Goal: Use online tool/utility: Use online tool/utility

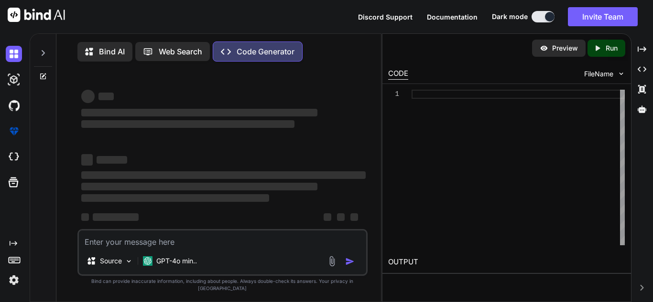
click at [203, 248] on textarea at bounding box center [222, 239] width 287 height 17
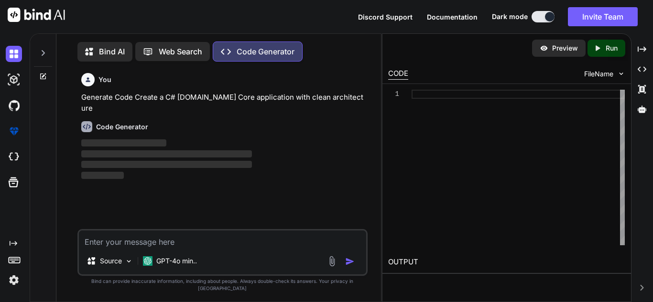
scroll to position [4, 0]
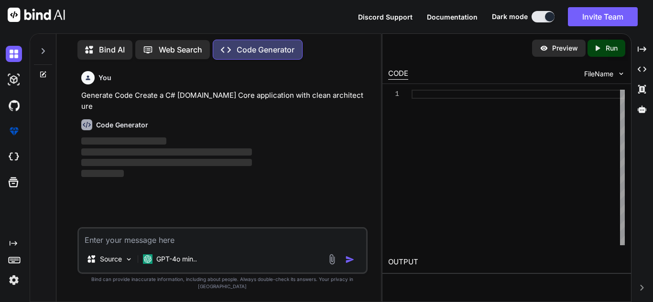
type textarea "x"
type textarea "<[PERSON_NAME]-repeat="p in [DOMAIN_NAME]" ng-click="patients.redirectTo(p.pati…"
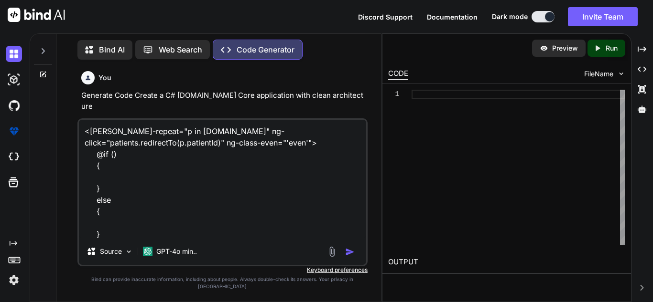
scroll to position [1, 0]
type textarea "x"
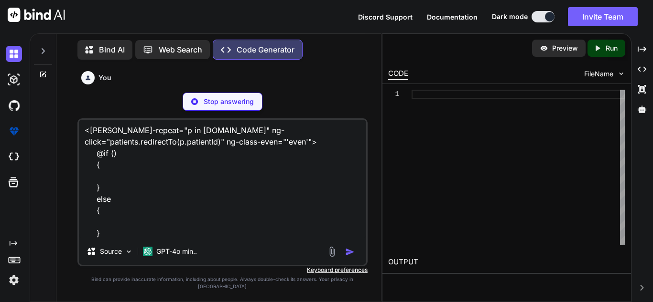
type textarea "<[PERSON_NAME]-repeat="p in [DOMAIN_NAME]" ng-click="patients.redirectTo(p.pati…"
drag, startPoint x: 112, startPoint y: 235, endPoint x: 110, endPoint y: 247, distance: 12.2
click at [111, 235] on textarea "<[PERSON_NAME]-repeat="p in [DOMAIN_NAME]" ng-click="patients.redirectTo(p.pati…" at bounding box center [222, 179] width 287 height 118
click at [105, 238] on textarea "<[PERSON_NAME]-repeat="p in [DOMAIN_NAME]" ng-click="patients.redirectTo(p.pati…" at bounding box center [222, 179] width 287 height 118
type textarea "x"
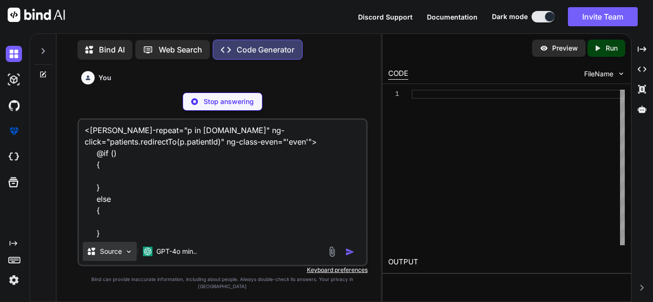
type textarea "<[PERSON_NAME]-repeat="p in [DOMAIN_NAME]" ng-click="patients.redirectTo(p.pati…"
type textarea "x"
type textarea "<[PERSON_NAME]-repeat="p in [DOMAIN_NAME]" ng-click="patients.redirectTo(p.pati…"
click at [113, 238] on textarea "<[PERSON_NAME]-repeat="p in [DOMAIN_NAME]" ng-click="patients.redirectTo(p.pati…" at bounding box center [222, 179] width 287 height 118
type textarea "x"
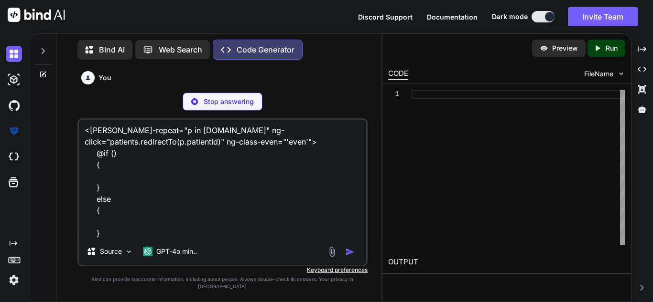
type textarea "<[PERSON_NAME]-repeat="p in [DOMAIN_NAME]" ng-click="patients.redirectTo(p.pati…"
type textarea "x"
click at [228, 107] on p "Stop answering" at bounding box center [229, 102] width 50 height 10
type textarea "dotnet sln add CleanArchitectureExample.Api/CleanArchitectureExample.Api.csproj…"
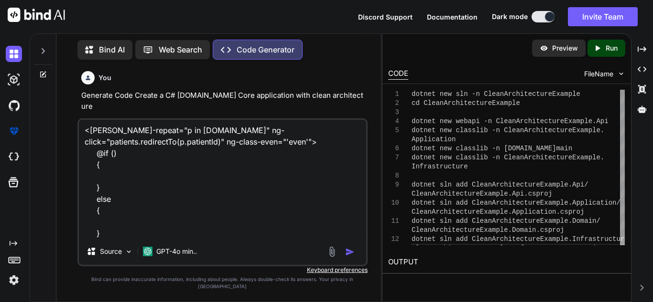
click at [107, 238] on textarea "<[PERSON_NAME]-repeat="p in [DOMAIN_NAME]" ng-click="patients.redirectTo(p.pati…" at bounding box center [222, 179] width 287 height 118
type textarea "x"
type textarea "<[PERSON_NAME]-repeat="p in [DOMAIN_NAME]" ng-click="patients.redirectTo(p.pati…"
type textarea "x"
type textarea "<[PERSON_NAME]-repeat="p in [DOMAIN_NAME]" ng-click="patients.redirectTo(p.pati…"
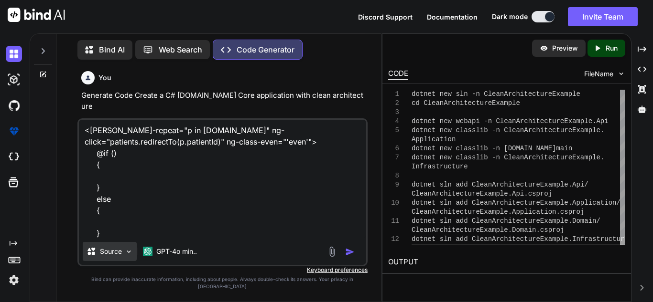
type textarea "x"
type textarea "<[PERSON_NAME]-repeat="p in [DOMAIN_NAME]" ng-click="patients.redirectTo(p.pati…"
type textarea "x"
type textarea "<[PERSON_NAME]-repeat="p in [DOMAIN_NAME]" ng-click="patients.redirectTo(p.pati…"
type textarea "x"
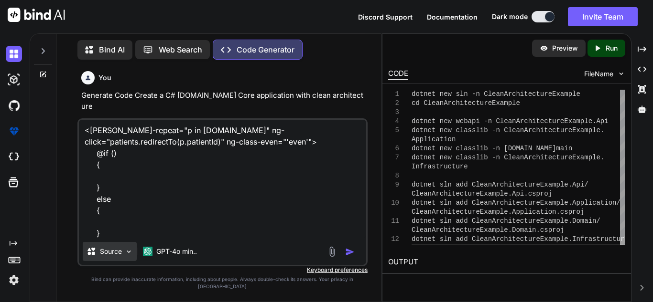
type textarea "<[PERSON_NAME]-repeat="p in [DOMAIN_NAME]" ng-click="patients.redirectTo(p.pati…"
type textarea "x"
type textarea "<[PERSON_NAME]-repeat="p in [DOMAIN_NAME]" ng-click="patients.redirectTo(p.pati…"
type textarea "x"
type textarea "<[PERSON_NAME]-repeat="p in [DOMAIN_NAME]" ng-click="patients.redirectTo(p.pati…"
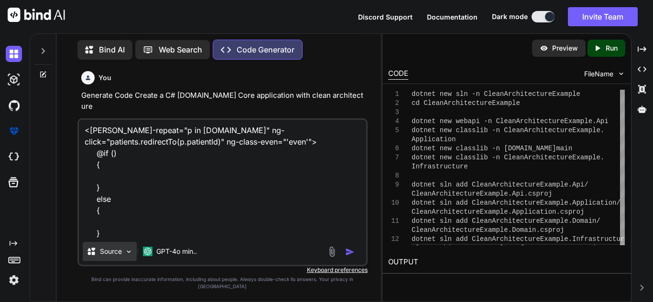
type textarea "x"
click at [144, 210] on textarea "<[PERSON_NAME]-repeat="p in [DOMAIN_NAME]" ng-click="patients.redirectTo(p.pati…" at bounding box center [222, 179] width 287 height 118
click at [143, 229] on textarea "<[PERSON_NAME]-repeat="p in [DOMAIN_NAME]" ng-click="patients.redirectTo(p.pati…" at bounding box center [222, 179] width 287 height 118
click at [104, 213] on textarea "<[PERSON_NAME]-repeat="p in [DOMAIN_NAME]" ng-click="patients.redirectTo(p.pati…" at bounding box center [222, 179] width 287 height 118
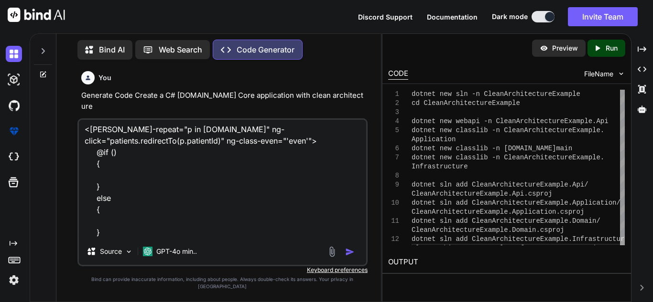
click at [120, 238] on textarea "<[PERSON_NAME]-repeat="p in [DOMAIN_NAME]" ng-click="patients.redirectTo(p.pati…" at bounding box center [222, 179] width 287 height 118
click at [114, 238] on textarea "<[PERSON_NAME]-repeat="p in [DOMAIN_NAME]" ng-click="patients.redirectTo(p.pati…" at bounding box center [222, 179] width 287 height 118
type textarea "<[PERSON_NAME]-repeat="p in [DOMAIN_NAME]" ng-click="patients.redirectTo(p.pati…"
type textarea "x"
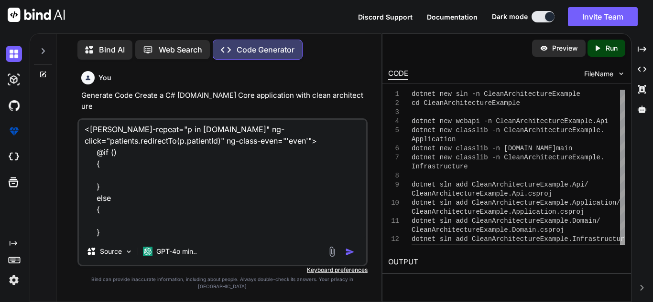
type textarea "<[PERSON_NAME]-repeat="p in [DOMAIN_NAME]" ng-click="patients.redirectTo(p.pati…"
type textarea "x"
type textarea "<[PERSON_NAME]-repeat="p in [DOMAIN_NAME]" ng-click="patients.redirectTo(p.pati…"
type textarea "x"
type textarea "<[PERSON_NAME]-repeat="p in [DOMAIN_NAME]" ng-click="patients.redirectTo(p.pati…"
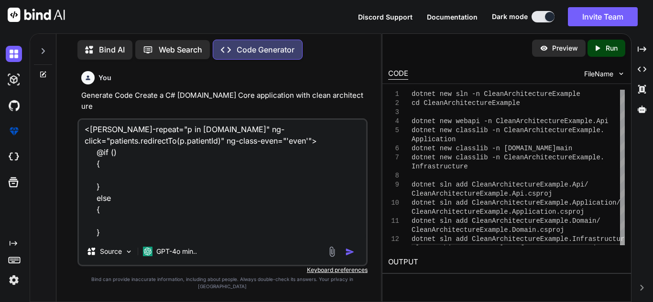
type textarea "x"
type textarea "<[PERSON_NAME]-repeat="p in [DOMAIN_NAME]" ng-click="patients.redirectTo(p.pati…"
type textarea "x"
type textarea "<[PERSON_NAME]-repeat="p in [DOMAIN_NAME]" ng-click="patients.redirectTo(p.pati…"
type textarea "x"
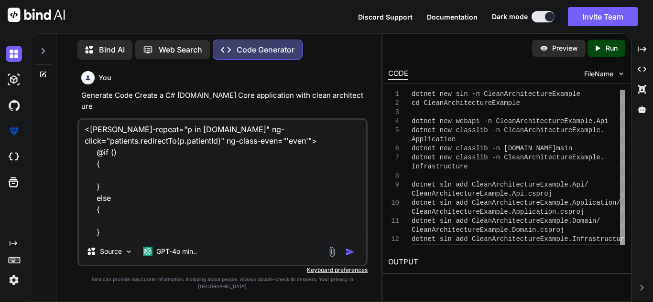
type textarea "<[PERSON_NAME]-repeat="p in [DOMAIN_NAME]" ng-click="patients.redirectTo(p.pati…"
type textarea "x"
type textarea "<[PERSON_NAME]-repeat="p in [DOMAIN_NAME]" ng-click="patients.redirectTo(p.pati…"
type textarea "x"
type textarea "<[PERSON_NAME]-repeat="p in [DOMAIN_NAME]" ng-click="patients.redirectTo(p.pati…"
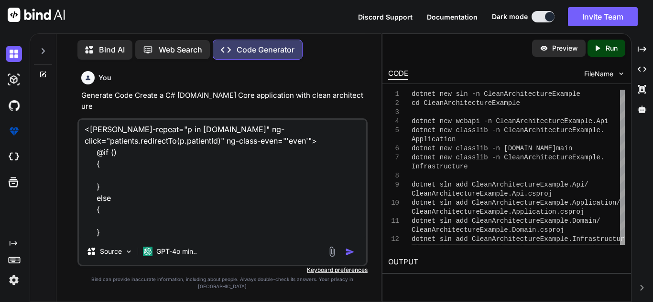
type textarea "x"
type textarea "<[PERSON_NAME]-repeat="p in [DOMAIN_NAME]" ng-click="patients.redirectTo(p.pati…"
type textarea "x"
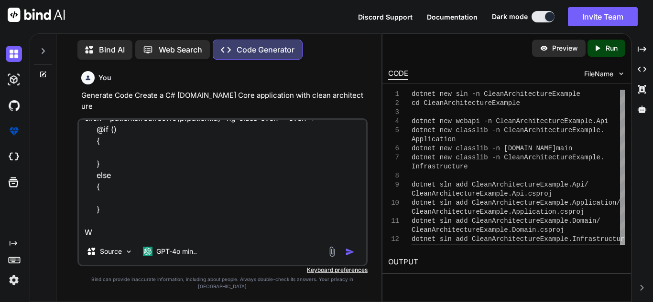
type textarea "<[PERSON_NAME]-repeat="p in [DOMAIN_NAME]" ng-click="patients.redirectTo(p.pati…"
type textarea "x"
type textarea "<[PERSON_NAME]-repeat="p in [DOMAIN_NAME]" ng-click="patients.redirectTo(p.pati…"
type textarea "x"
type textarea "<[PERSON_NAME]-repeat="p in [DOMAIN_NAME]" ng-click="patients.redirectTo(p.pati…"
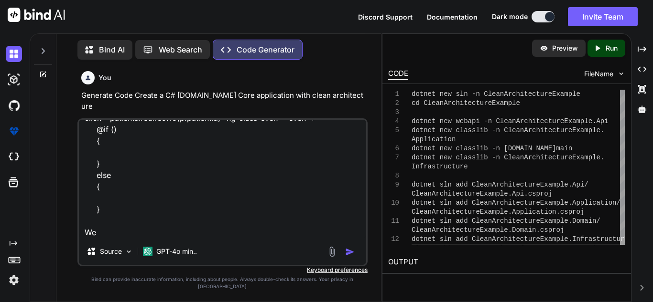
type textarea "x"
type textarea "<[PERSON_NAME]-repeat="p in [DOMAIN_NAME]" ng-click="patients.redirectTo(p.pati…"
type textarea "x"
type textarea "<[PERSON_NAME]-repeat="p in [DOMAIN_NAME]" ng-click="patients.redirectTo(p.pati…"
type textarea "x"
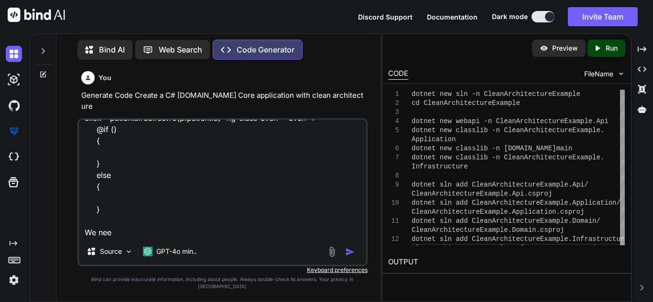
type textarea "<[PERSON_NAME]-repeat="p in [DOMAIN_NAME]" ng-click="patients.redirectTo(p.pati…"
type textarea "x"
type textarea "<[PERSON_NAME]-repeat="p in [DOMAIN_NAME]" ng-click="patients.redirectTo(p.pati…"
type textarea "x"
type textarea "<[PERSON_NAME]-repeat="p in [DOMAIN_NAME]" ng-click="patients.redirectTo(p.pati…"
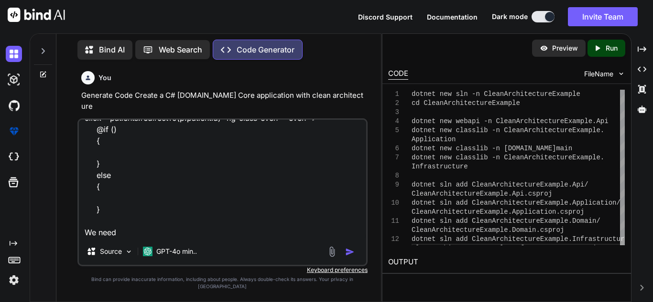
type textarea "x"
type textarea "<[PERSON_NAME]-repeat="p in [DOMAIN_NAME]" ng-click="patients.redirectTo(p.pati…"
type textarea "x"
type textarea "<[PERSON_NAME]-repeat="p in [DOMAIN_NAME]" ng-click="patients.redirectTo(p.pati…"
type textarea "x"
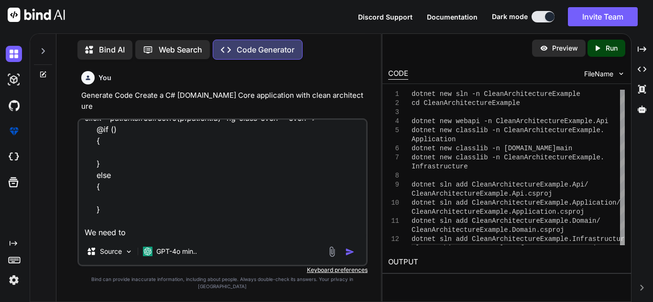
type textarea "<[PERSON_NAME]-repeat="p in [DOMAIN_NAME]" ng-click="patients.redirectTo(p.pati…"
type textarea "x"
type textarea "<[PERSON_NAME]-repeat="p in [DOMAIN_NAME]" ng-click="patients.redirectTo(p.pati…"
type textarea "x"
type textarea "<[PERSON_NAME]-repeat="p in [DOMAIN_NAME]" ng-click="patients.redirectTo(p.pati…"
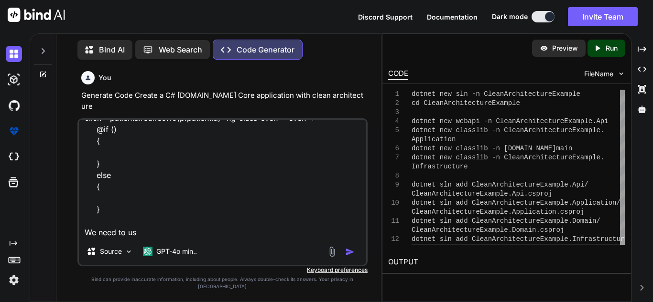
type textarea "x"
type textarea "<[PERSON_NAME]-repeat="p in [DOMAIN_NAME]" ng-click="patients.redirectTo(p.pati…"
type textarea "x"
type textarea "<[PERSON_NAME]-repeat="p in [DOMAIN_NAME]" ng-click="patients.redirectTo(p.pati…"
type textarea "x"
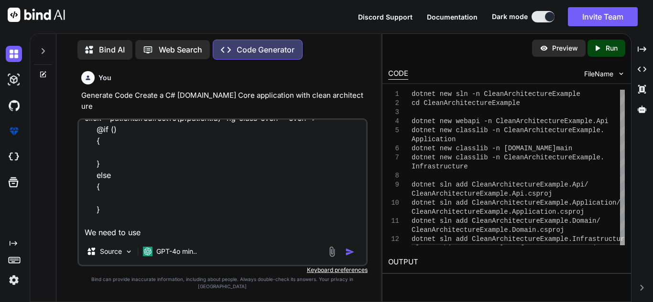
type textarea "<[PERSON_NAME]-repeat="p in [DOMAIN_NAME]" ng-click="patients.redirectTo(p.pati…"
type textarea "x"
type textarea "<[PERSON_NAME]-repeat="p in [DOMAIN_NAME]" ng-click="patients.redirectTo(p.pati…"
type textarea "x"
type textarea "<[PERSON_NAME]-repeat="p in [DOMAIN_NAME]" ng-click="patients.redirectTo(p.pati…"
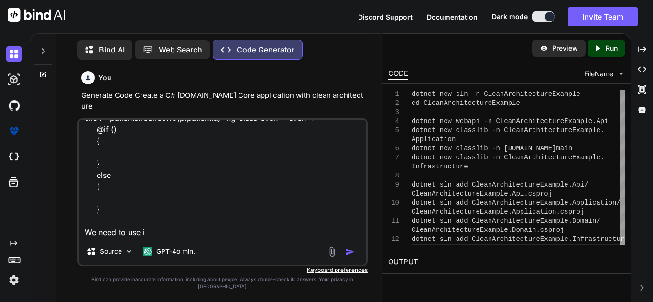
type textarea "x"
type textarea "<[PERSON_NAME]-repeat="p in [DOMAIN_NAME]" ng-click="patients.redirectTo(p.pati…"
type textarea "x"
type textarea "<[PERSON_NAME]-repeat="p in [DOMAIN_NAME]" ng-click="patients.redirectTo(p.pati…"
type textarea "x"
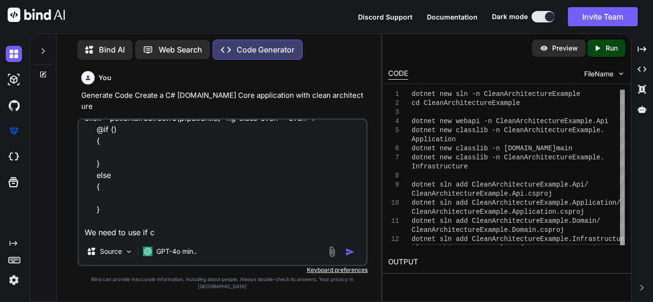
type textarea "<[PERSON_NAME]-repeat="p in [DOMAIN_NAME]" ng-click="patients.redirectTo(p.pati…"
type textarea "x"
type textarea "<[PERSON_NAME]-repeat="p in [DOMAIN_NAME]" ng-click="patients.redirectTo(p.pati…"
type textarea "x"
type textarea "<[PERSON_NAME]-repeat="p in [DOMAIN_NAME]" ng-click="patients.redirectTo(p.pati…"
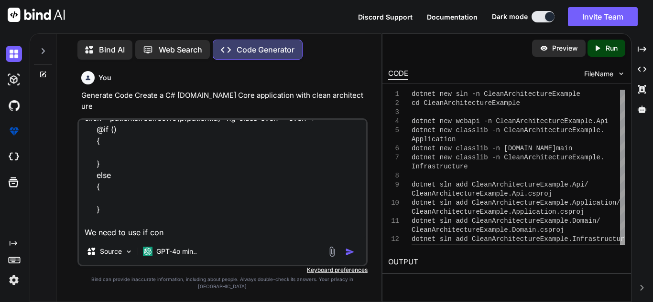
type textarea "x"
type textarea "<[PERSON_NAME]-repeat="p in [DOMAIN_NAME]" ng-click="patients.redirectTo(p.pati…"
type textarea "x"
type textarea "<[PERSON_NAME]-repeat="p in [DOMAIN_NAME]" ng-click="patients.redirectTo(p.pati…"
type textarea "x"
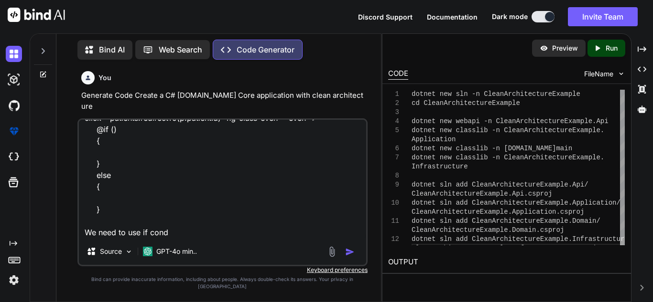
type textarea "<[PERSON_NAME]-repeat="p in [DOMAIN_NAME]" ng-click="patients.redirectTo(p.pati…"
type textarea "x"
type textarea "<[PERSON_NAME]-repeat="p in [DOMAIN_NAME]" ng-click="patients.redirectTo(p.pati…"
type textarea "x"
type textarea "<[PERSON_NAME]-repeat="p in [DOMAIN_NAME]" ng-click="patients.redirectTo(p.pati…"
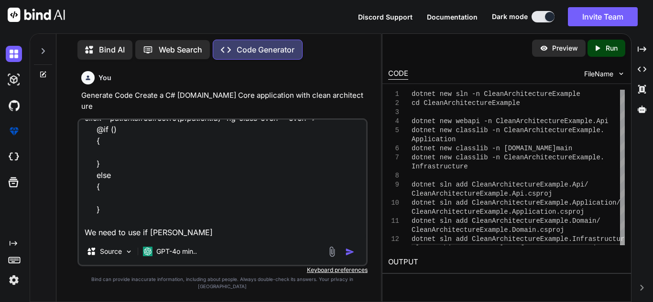
type textarea "x"
type textarea "<[PERSON_NAME]-repeat="p in [DOMAIN_NAME]" ng-click="patients.redirectTo(p.pati…"
type textarea "x"
type textarea "<[PERSON_NAME]-repeat="p in [DOMAIN_NAME]" ng-click="patients.redirectTo(p.pati…"
type textarea "x"
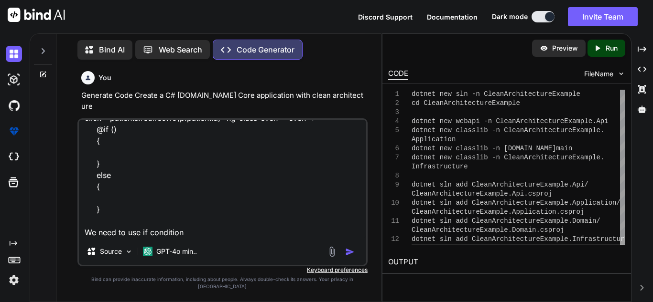
type textarea "<[PERSON_NAME]-repeat="p in [DOMAIN_NAME]" ng-click="patients.redirectTo(p.pati…"
type textarea "x"
type textarea "<[PERSON_NAME]-repeat="p in [DOMAIN_NAME]" ng-click="patients.redirectTo(p.pati…"
type textarea "x"
type textarea "<[PERSON_NAME]-repeat="p in [DOMAIN_NAME]" ng-click="patients.redirectTo(p.pati…"
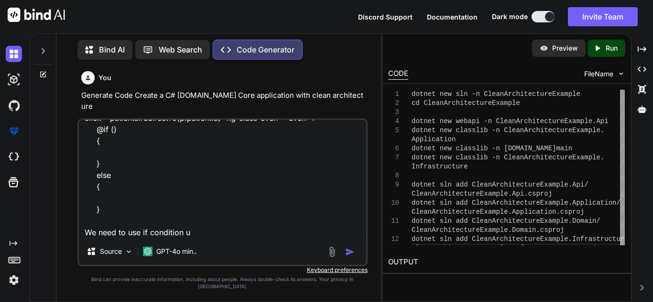
type textarea "x"
type textarea "<[PERSON_NAME]-repeat="p in [DOMAIN_NAME]" ng-click="patients.redirectTo(p.pati…"
type textarea "x"
type textarea "<[PERSON_NAME]-repeat="p in [DOMAIN_NAME]" ng-click="patients.redirectTo(p.pati…"
type textarea "x"
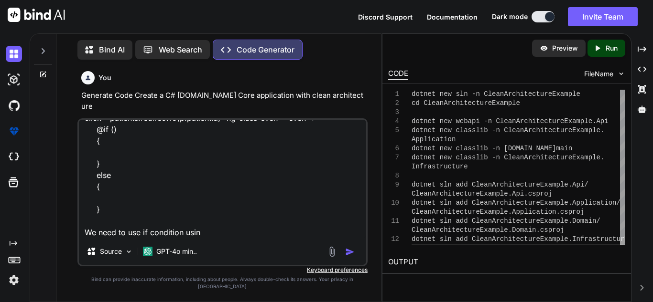
type textarea "<[PERSON_NAME]-repeat="p in [DOMAIN_NAME]" ng-click="patients.redirectTo(p.pati…"
type textarea "x"
type textarea "<[PERSON_NAME]-repeat="p in [DOMAIN_NAME]" ng-click="patients.redirectTo(p.pati…"
type textarea "x"
type textarea "<[PERSON_NAME]-repeat="p in [DOMAIN_NAME]" ng-click="patients.redirectTo(p.pati…"
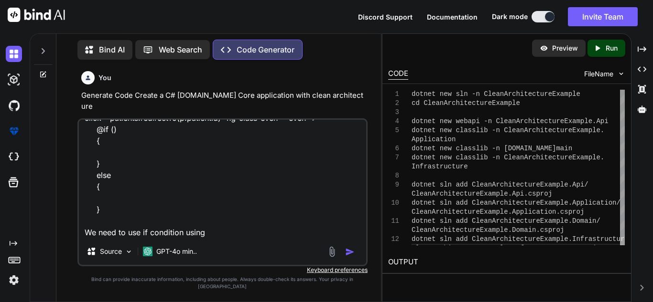
type textarea "x"
type textarea "<[PERSON_NAME]-repeat="p in [DOMAIN_NAME]" ng-click="patients.redirectTo(p.pati…"
type textarea "x"
type textarea "<[PERSON_NAME]-repeat="p in [DOMAIN_NAME]" ng-click="patients.redirectTo(p.pati…"
type textarea "x"
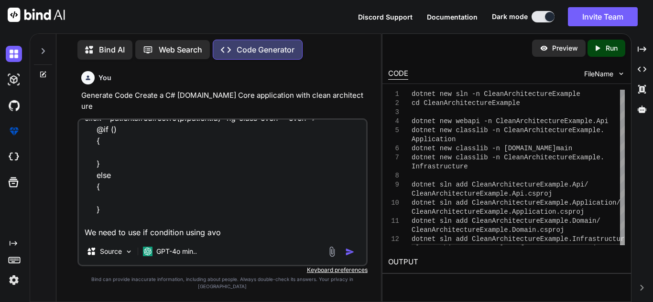
type textarea "<[PERSON_NAME]-repeat="p in [DOMAIN_NAME]" ng-click="patients.redirectTo(p.pati…"
type textarea "x"
type textarea "<[PERSON_NAME]-repeat="p in [DOMAIN_NAME]" ng-click="patients.redirectTo(p.pati…"
type textarea "x"
type textarea "<[PERSON_NAME]-repeat="p in [DOMAIN_NAME]" ng-click="patients.redirectTo(p.pati…"
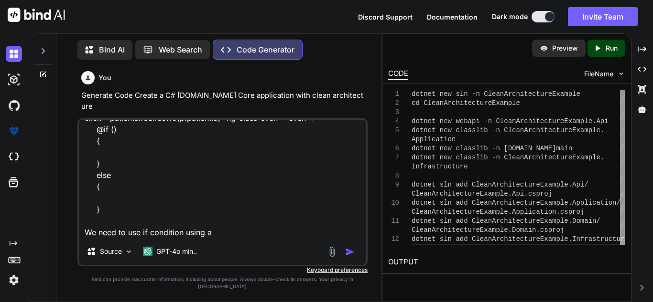
type textarea "x"
type textarea "<[PERSON_NAME]-repeat="p in [DOMAIN_NAME]" ng-click="patients.redirectTo(p.pati…"
type textarea "x"
type textarea "<[PERSON_NAME]-repeat="p in [DOMAIN_NAME]" ng-click="patients.redirectTo(p.pati…"
type textarea "x"
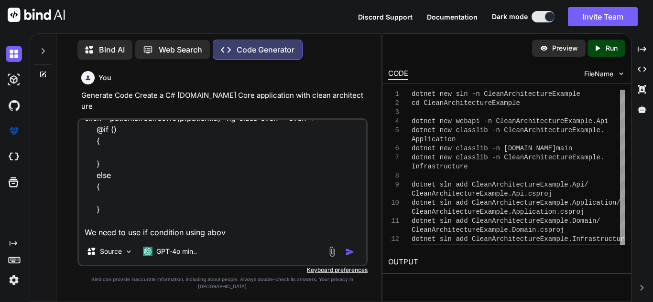
type textarea "<[PERSON_NAME]-repeat="p in [DOMAIN_NAME]" ng-click="patients.redirectTo(p.pati…"
type textarea "x"
type textarea "<[PERSON_NAME]-repeat="p in [DOMAIN_NAME]" ng-click="patients.redirectTo(p.pati…"
type textarea "x"
type textarea "<[PERSON_NAME]-repeat="p in [DOMAIN_NAME]" ng-click="patients.redirectTo(p.pati…"
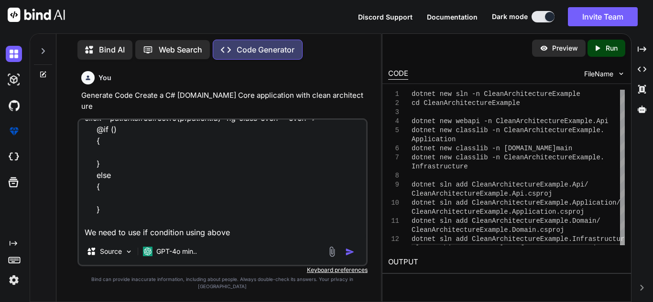
type textarea "x"
type textarea "<[PERSON_NAME]-repeat="p in [DOMAIN_NAME]" ng-click="patients.redirectTo(p.pati…"
type textarea "x"
type textarea "<[PERSON_NAME]-repeat="p in [DOMAIN_NAME]" ng-click="patients.redirectTo(p.pati…"
type textarea "x"
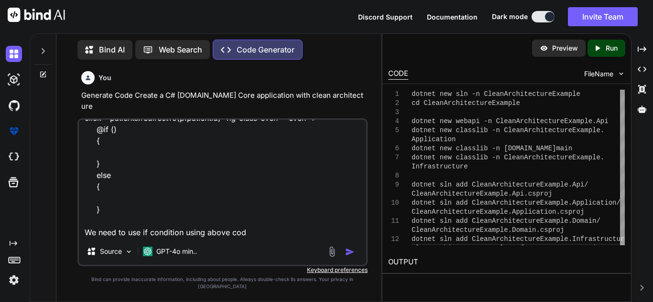
type textarea "<[PERSON_NAME]-repeat="p in [DOMAIN_NAME]" ng-click="patients.redirectTo(p.pati…"
type textarea "x"
type textarea "<[PERSON_NAME]-repeat="p in [DOMAIN_NAME]" ng-click="patients.redirectTo(p.pati…"
type textarea "x"
type textarea "<[PERSON_NAME]-repeat="p in [DOMAIN_NAME]" ng-click="patients.redirectTo(p.pati…"
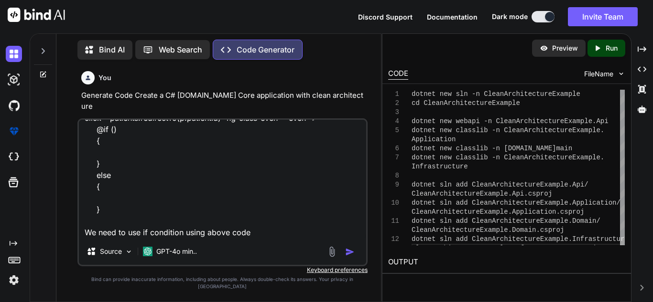
type textarea "x"
type textarea "<[PERSON_NAME]-repeat="p in [DOMAIN_NAME]" ng-click="patients.redirectTo(p.pati…"
type textarea "x"
type textarea "<[PERSON_NAME]-repeat="p in [DOMAIN_NAME]" ng-click="patients.redirectTo(p.pati…"
type textarea "x"
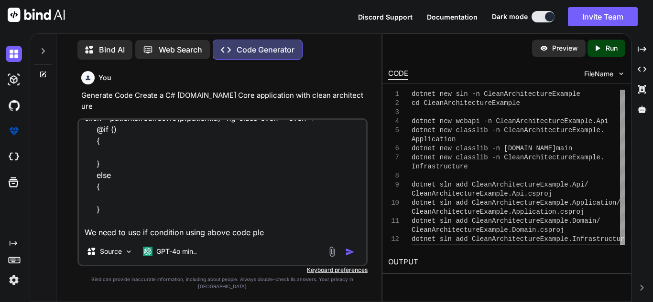
type textarea "<[PERSON_NAME]-repeat="p in [DOMAIN_NAME]" ng-click="patients.redirectTo(p.pati…"
type textarea "x"
type textarea "<[PERSON_NAME]-repeat="p in [DOMAIN_NAME]" ng-click="patients.redirectTo(p.pati…"
type textarea "x"
type textarea "<[PERSON_NAME]-repeat="p in [DOMAIN_NAME]" ng-click="patients.redirectTo(p.pati…"
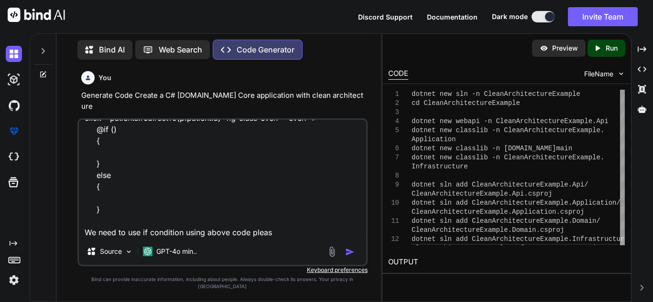
type textarea "x"
type textarea "<[PERSON_NAME]-repeat="p in [DOMAIN_NAME]" ng-click="patients.redirectTo(p.pati…"
type textarea "x"
type textarea "<[PERSON_NAME]-repeat="p in [DOMAIN_NAME]" ng-click="patients.redirectTo(p.pati…"
type textarea "x"
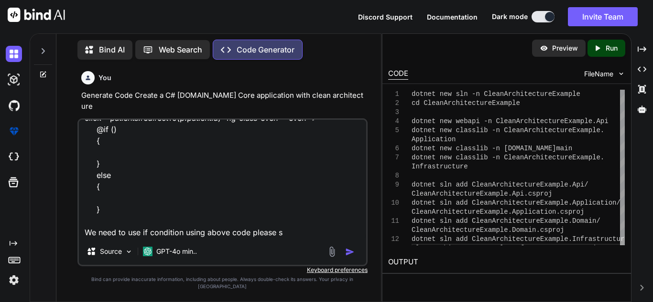
type textarea "<[PERSON_NAME]-repeat="p in [DOMAIN_NAME]" ng-click="patients.redirectTo(p.pati…"
type textarea "x"
type textarea "<[PERSON_NAME]-repeat="p in [DOMAIN_NAME]" ng-click="patients.redirectTo(p.pati…"
type textarea "x"
type textarea "<[PERSON_NAME]-repeat="p in [DOMAIN_NAME]" ng-click="patients.redirectTo(p.pati…"
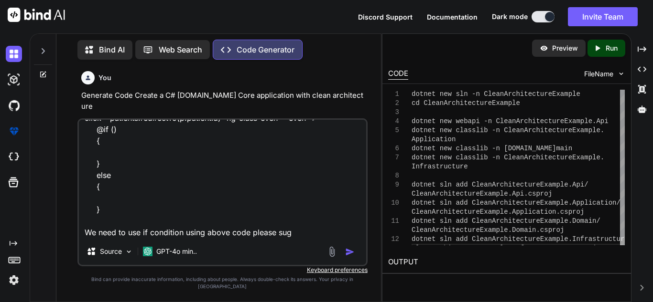
type textarea "x"
type textarea "<[PERSON_NAME]-repeat="p in [DOMAIN_NAME]" ng-click="patients.redirectTo(p.pati…"
type textarea "x"
type textarea "<[PERSON_NAME]-repeat="p in [DOMAIN_NAME]" ng-click="patients.redirectTo(p.pati…"
type textarea "x"
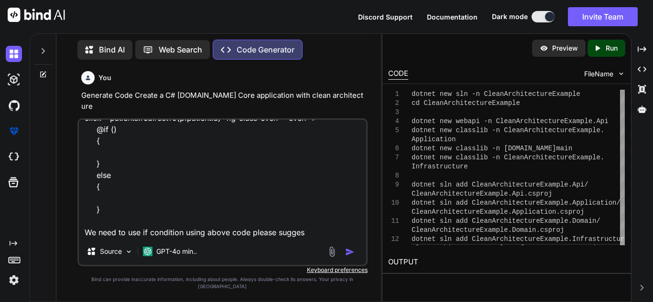
type textarea "<[PERSON_NAME]-repeat="p in [DOMAIN_NAME]" ng-click="patients.redirectTo(p.pati…"
type textarea "x"
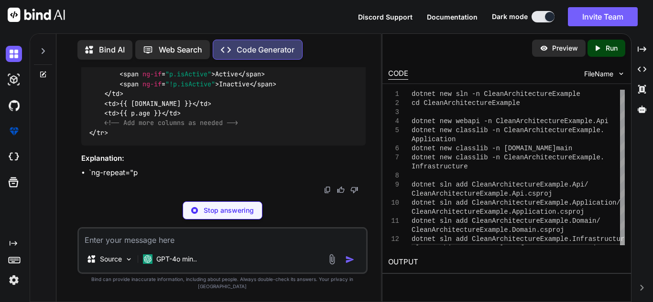
scroll to position [945, 0]
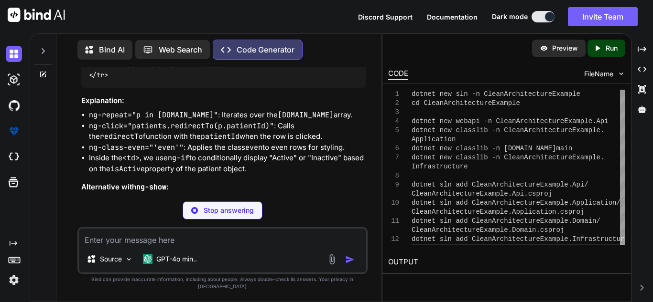
type textarea "x"
type textarea "<[PERSON_NAME]-repeat="p in [DOMAIN_NAME]" ng-click="patients.redirectTo(p.pati…"
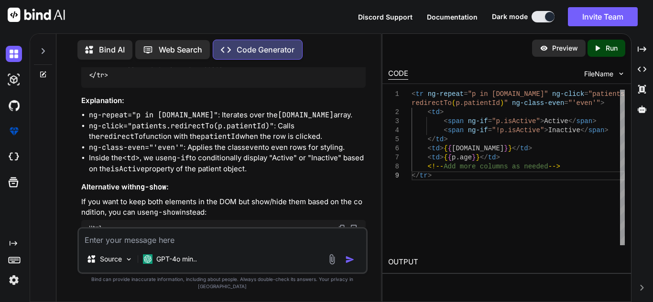
type textarea "x"
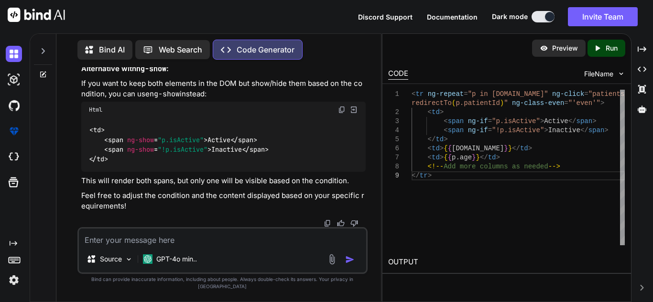
scroll to position [1152, 0]
click at [118, 246] on textarea at bounding box center [222, 237] width 287 height 17
click at [150, 246] on textarea at bounding box center [222, 237] width 287 height 17
paste textarea "<[PERSON_NAME]-repeat="p in [DOMAIN_NAME]" ng-click="patients.redirectTo(p.pati…"
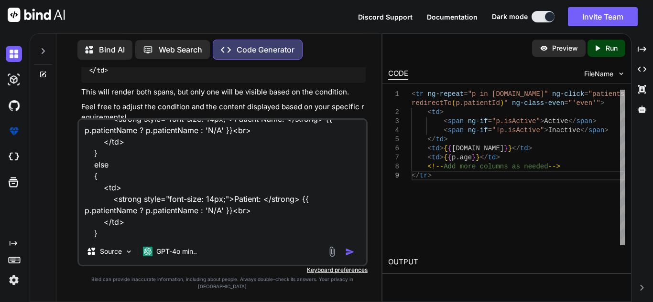
scroll to position [81, 0]
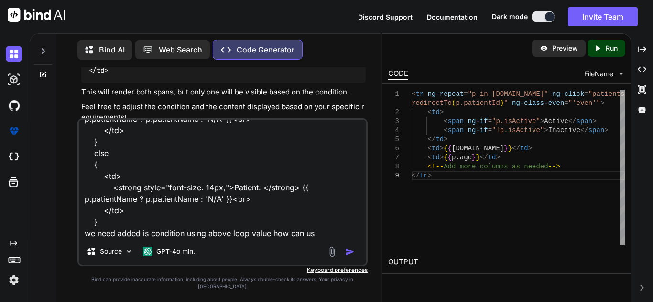
type textarea "<[PERSON_NAME]-repeat="p in [DOMAIN_NAME]" ng-click="patients.redirectTo(p.pati…"
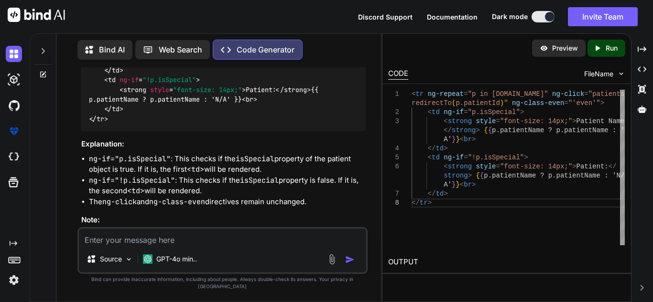
scroll to position [1490, 0]
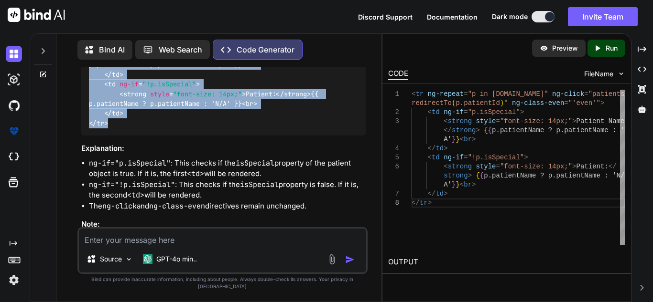
drag, startPoint x: 89, startPoint y: 110, endPoint x: 109, endPoint y: 211, distance: 102.8
click at [109, 136] on div "< [PERSON_NAME]-repeat = "p in [DOMAIN_NAME]" ng-click = "patients.redirectTo(p…" at bounding box center [223, 74] width 284 height 122
copy code "< [PERSON_NAME]-repeat = "p in [DOMAIN_NAME]" ng-click = "patients.redirectTo(p…"
